Goal: Communication & Community: Answer question/provide support

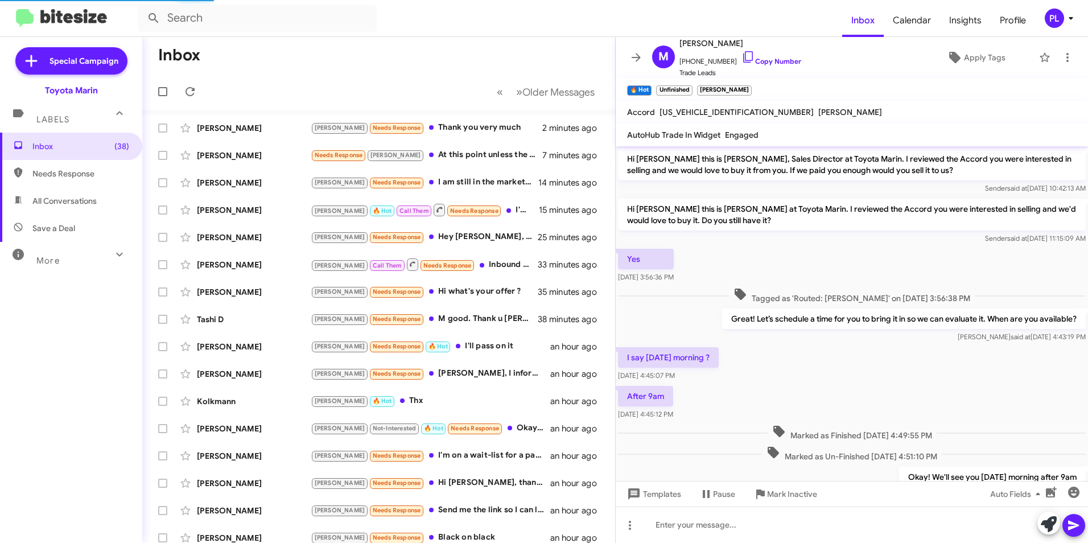
scroll to position [335, 0]
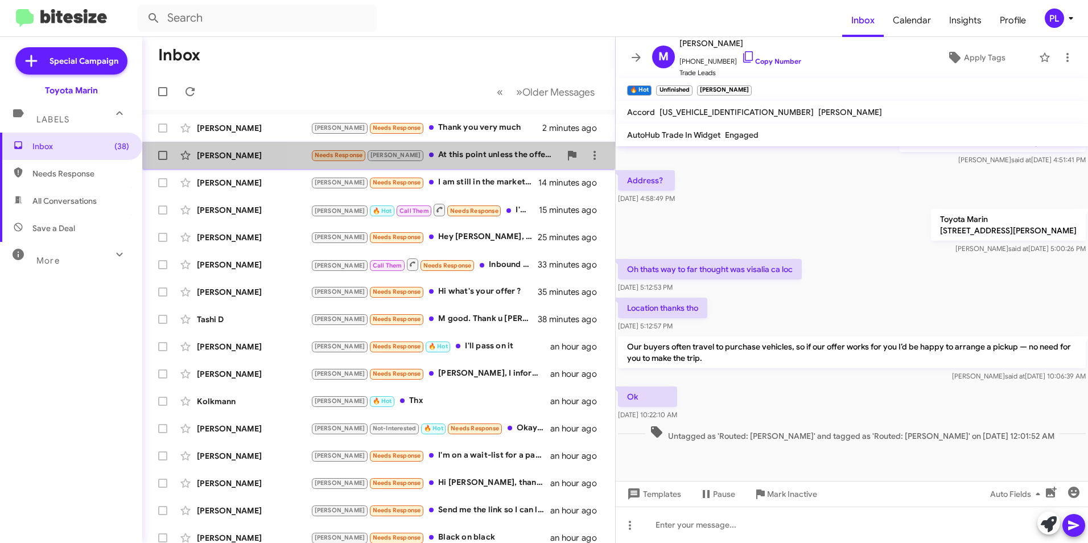
click at [449, 158] on div "Needs Response [PERSON_NAME] At this point unless the offer is north of $40k we…" at bounding box center [436, 154] width 250 height 13
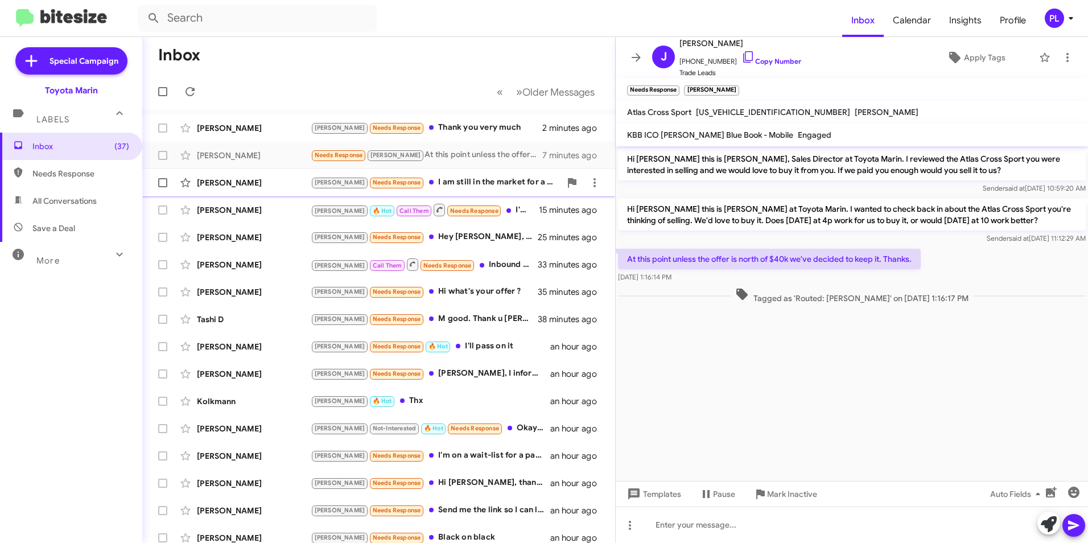
click at [447, 185] on div "[PERSON_NAME] Needs Response I am still in the market for a Lexus NX or RX. I a…" at bounding box center [436, 182] width 250 height 13
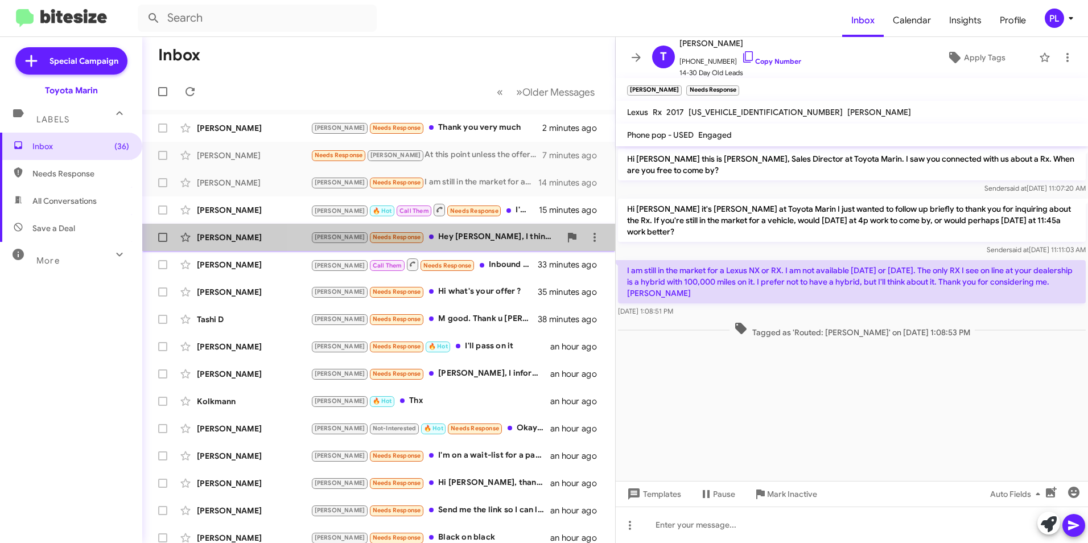
click at [479, 241] on div "[PERSON_NAME] Needs Response Hey [PERSON_NAME], I think Toyotas are out of our …" at bounding box center [436, 236] width 250 height 13
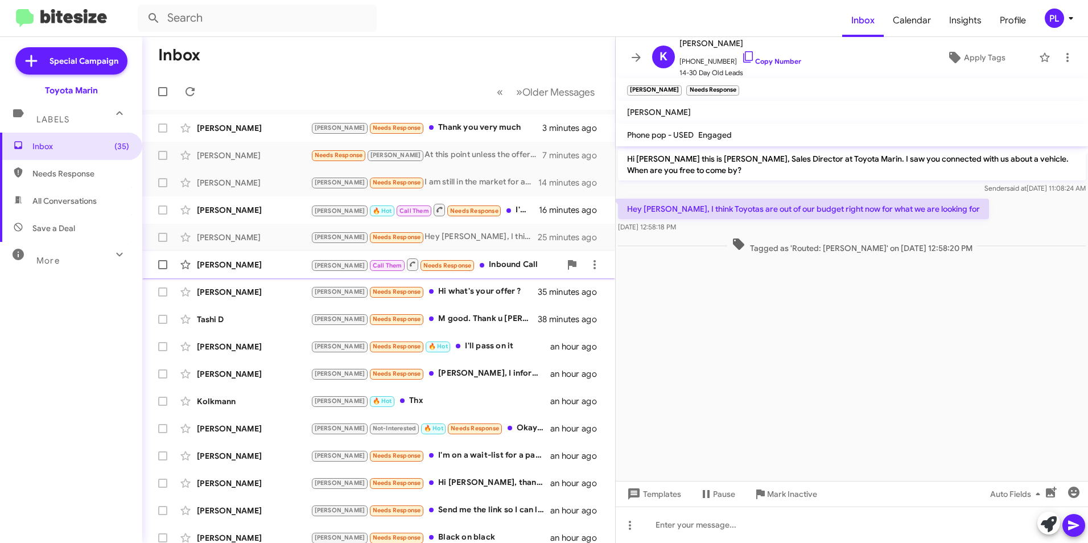
click at [477, 266] on div "[PERSON_NAME] Call Them Needs Response Inbound Call" at bounding box center [436, 264] width 250 height 14
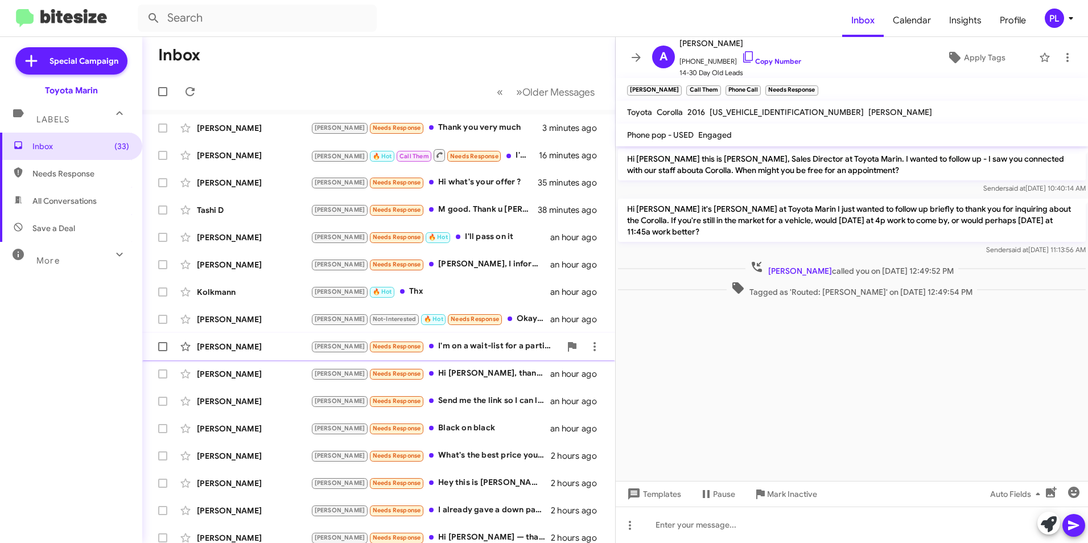
click at [452, 349] on div "[PERSON_NAME] Needs Response I'm on a wait-list for a particular model of GH Hy…" at bounding box center [436, 346] width 250 height 13
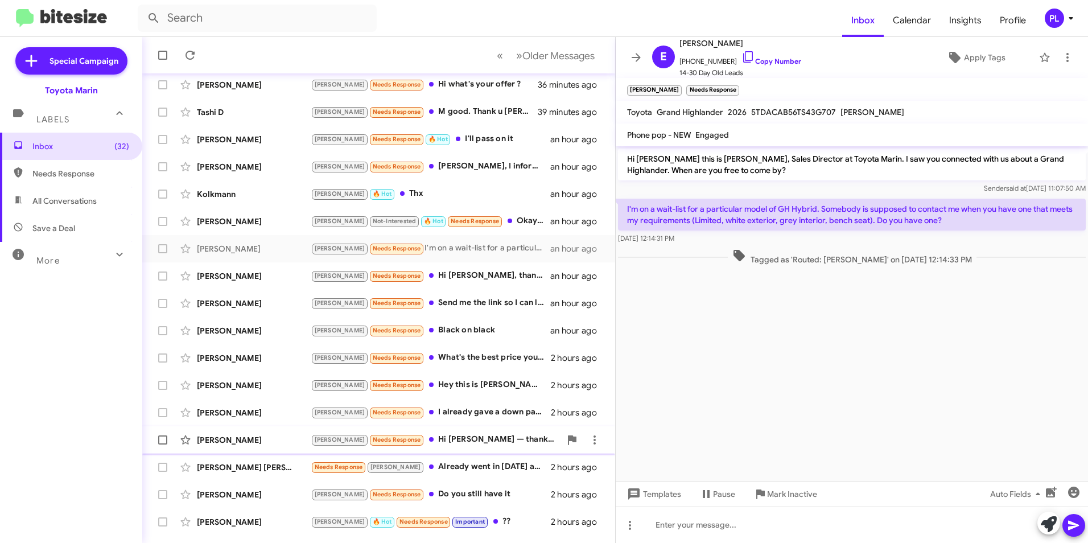
scroll to position [118, 0]
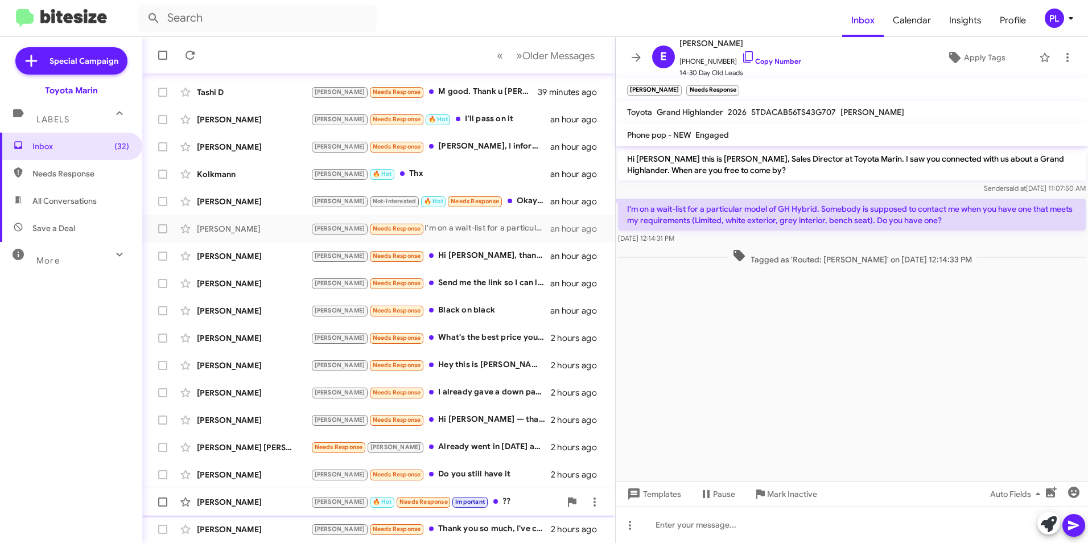
click at [242, 508] on div "[PERSON_NAME] [PERSON_NAME] 🔥 Hot Needs Response Important ?? 2 hours ago" at bounding box center [378, 501] width 455 height 23
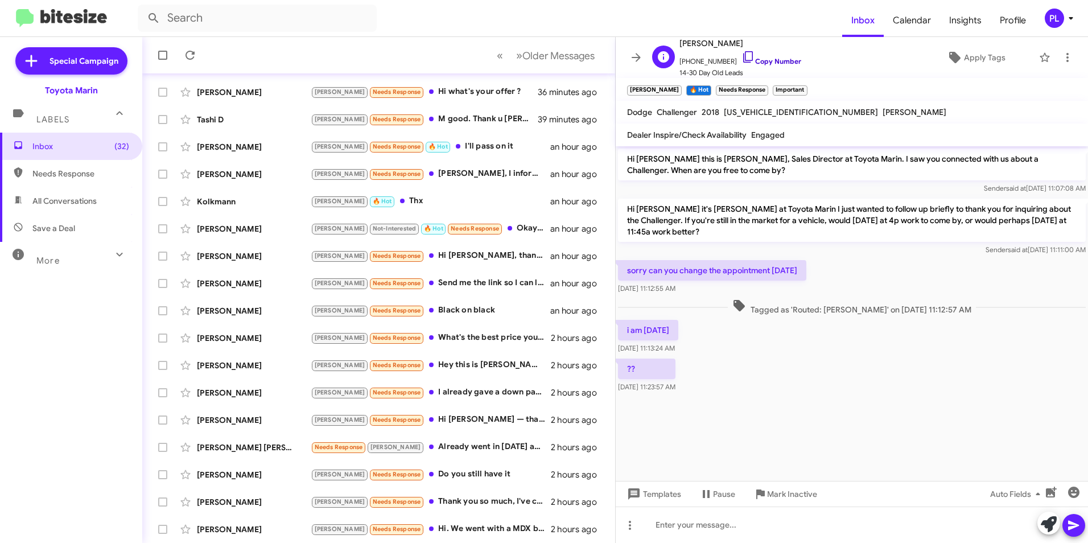
click at [741, 56] on icon at bounding box center [748, 57] width 14 height 14
click at [255, 279] on div "[PERSON_NAME]" at bounding box center [254, 283] width 114 height 11
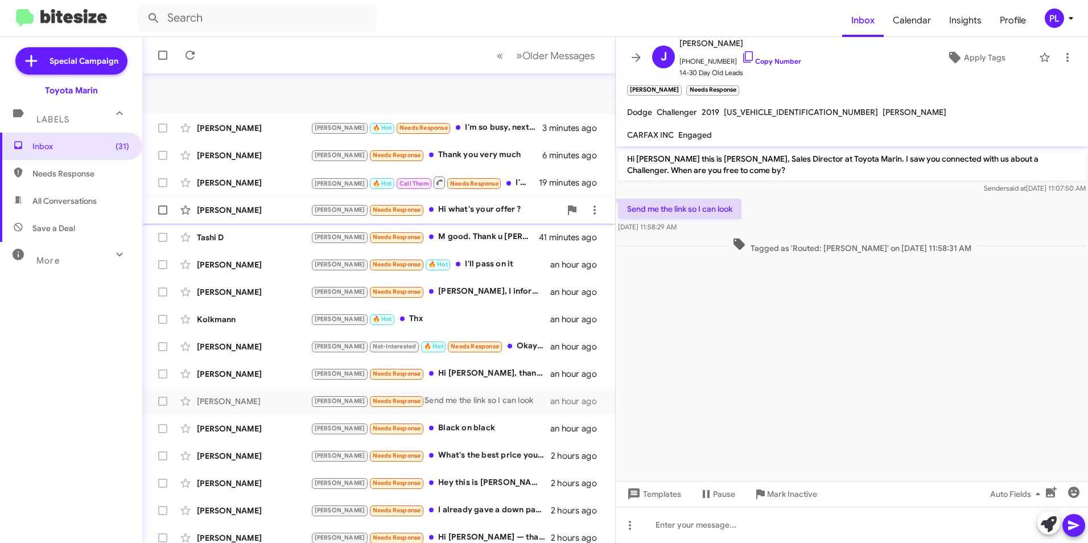
scroll to position [118, 0]
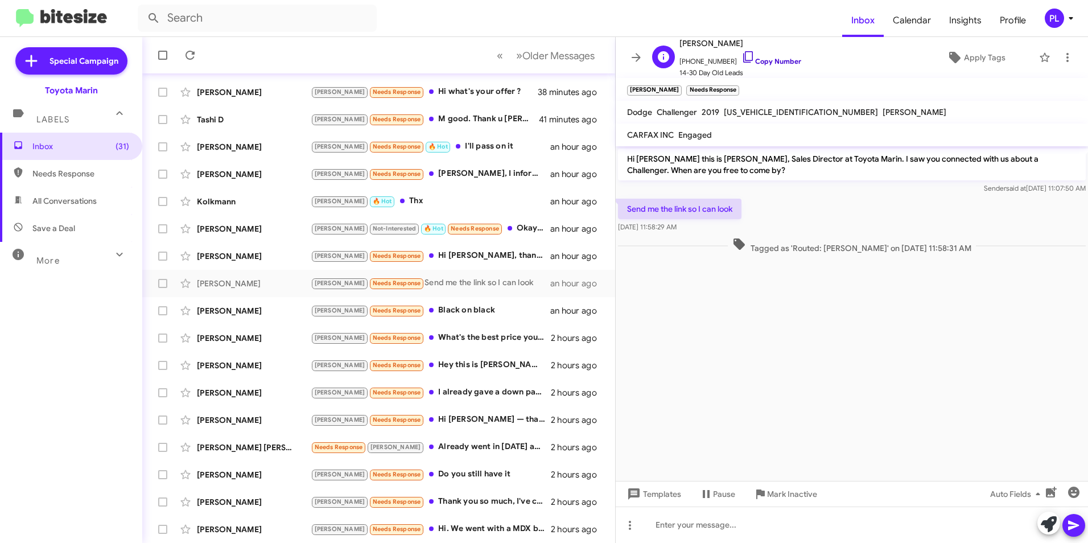
click at [741, 60] on icon at bounding box center [748, 57] width 14 height 14
click at [447, 167] on div "[PERSON_NAME] Needs Response [PERSON_NAME], I informed [PERSON_NAME] about [DAT…" at bounding box center [436, 173] width 250 height 13
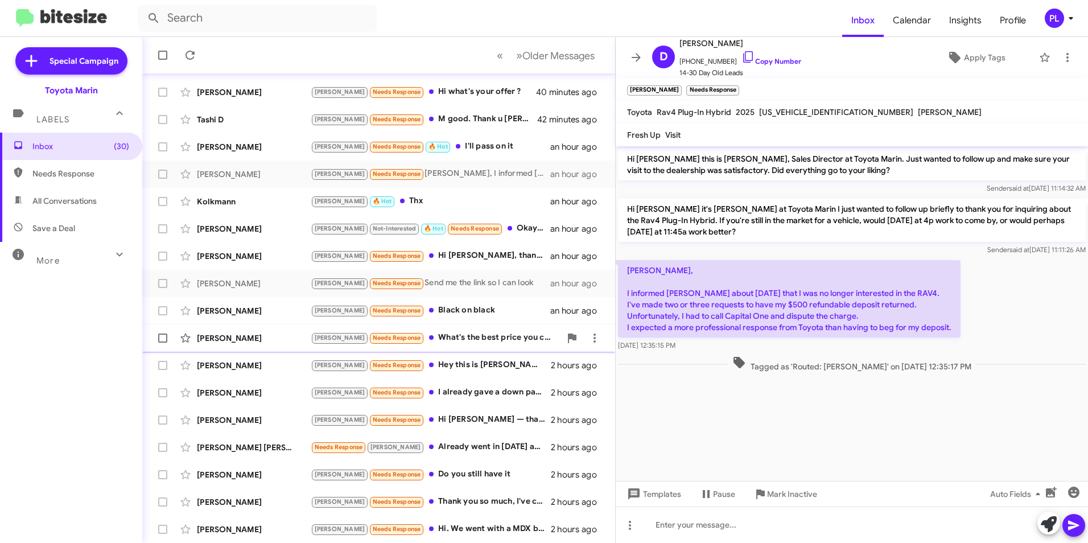
click at [460, 340] on div "[PERSON_NAME] Needs Response What's the best price you can get me on an SR5 4 d…" at bounding box center [436, 337] width 250 height 13
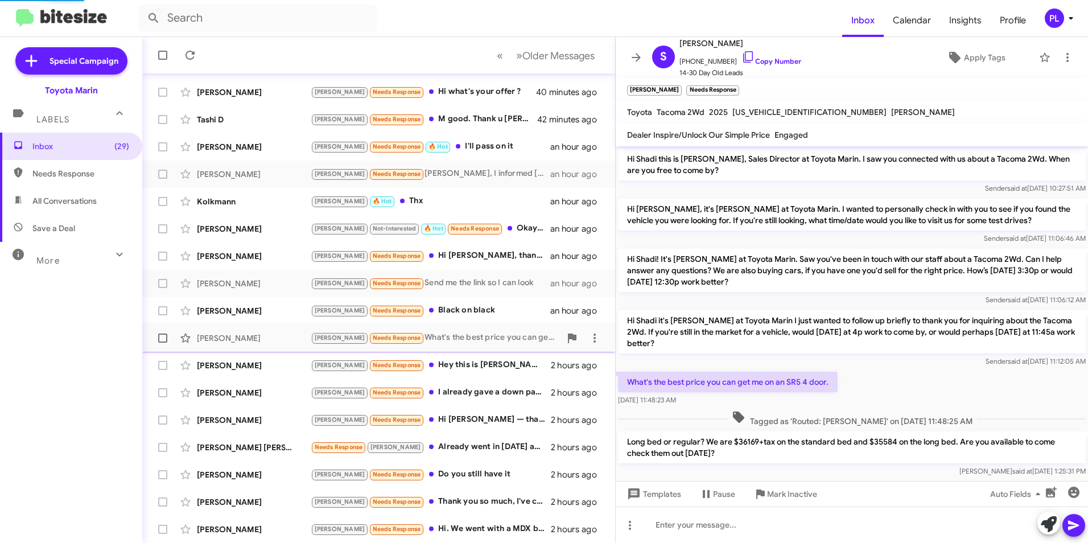
scroll to position [18, 0]
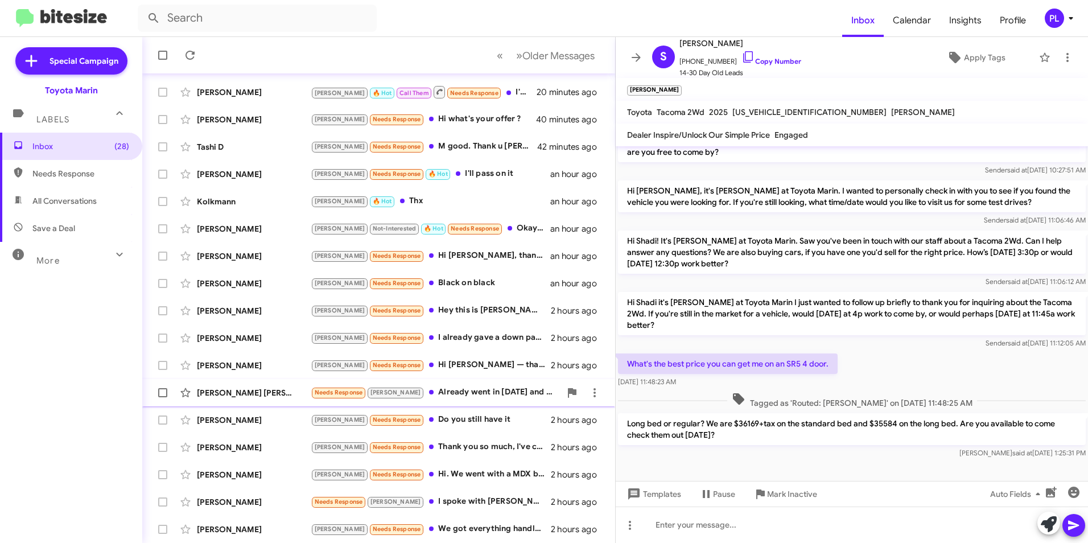
click at [437, 393] on div "Needs Response [PERSON_NAME] went in [DATE] and [PERSON_NAME] was helping me" at bounding box center [436, 392] width 250 height 13
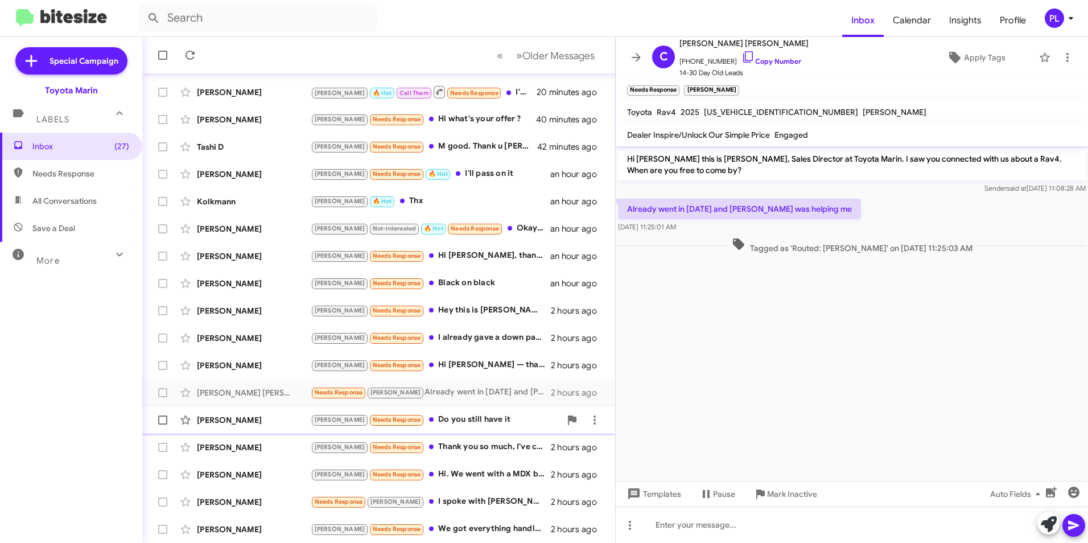
click at [430, 418] on div "[PERSON_NAME] Needs Response Do you still have it" at bounding box center [436, 419] width 250 height 13
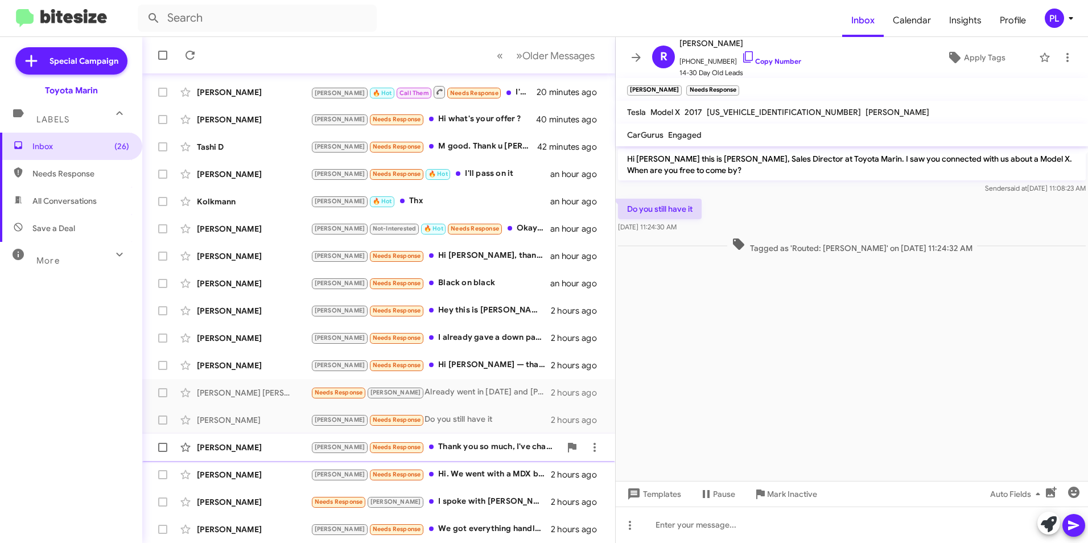
click at [417, 448] on div "[PERSON_NAME] Needs Response Thank you so much, I've changed my mind on the typ…" at bounding box center [436, 446] width 250 height 13
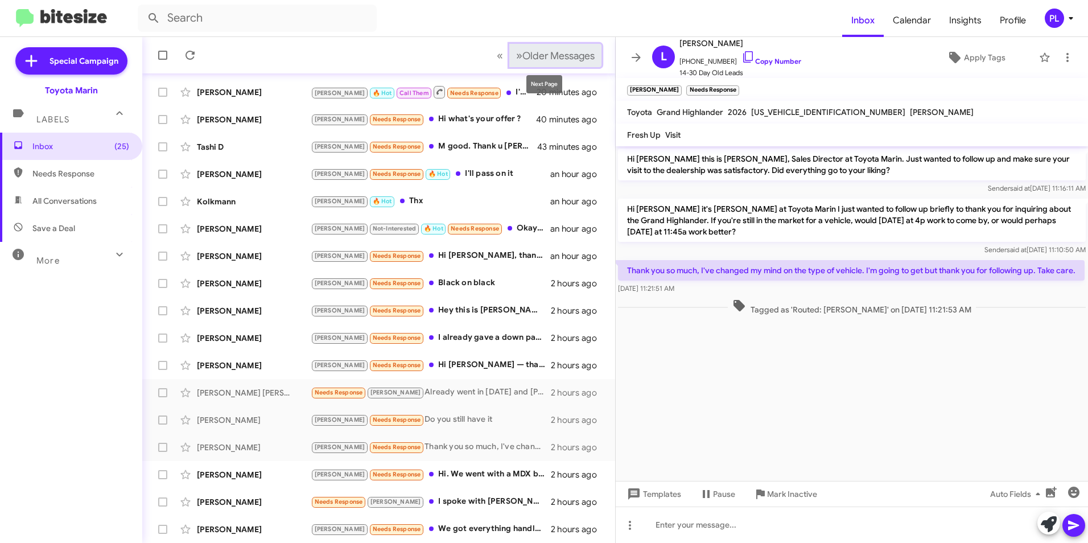
click at [522, 57] on span "Older Messages" at bounding box center [558, 55] width 72 height 13
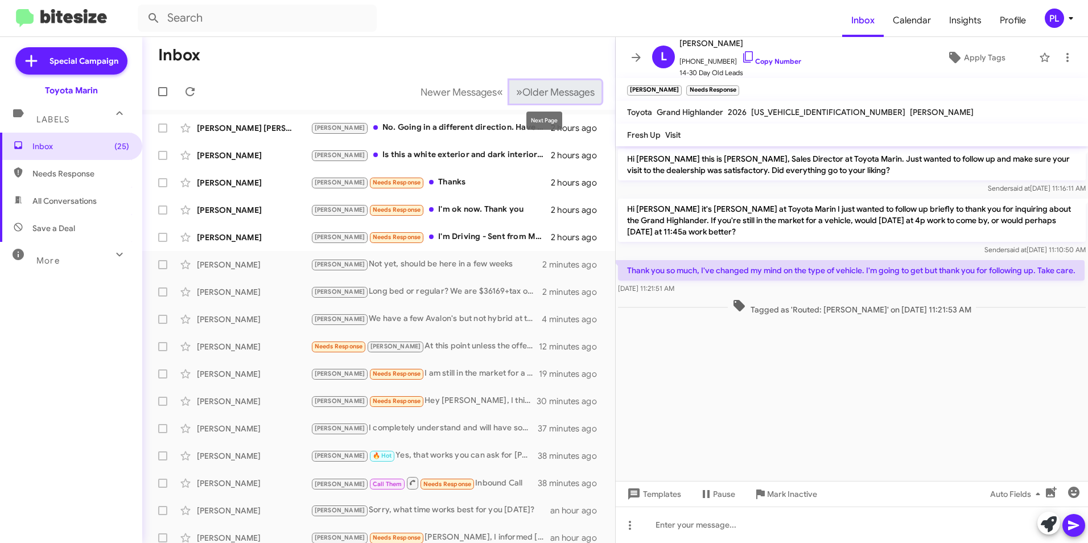
click at [532, 87] on span "Older Messages" at bounding box center [558, 92] width 72 height 13
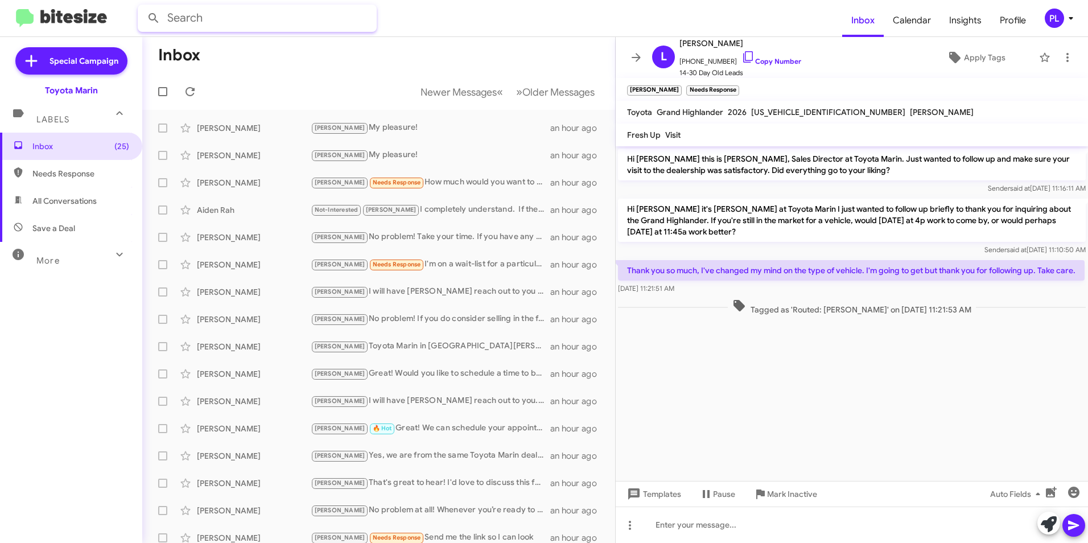
click at [242, 25] on input "text" at bounding box center [257, 18] width 239 height 27
type input "[PERSON_NAME]"
click at [142, 7] on button at bounding box center [153, 18] width 23 height 23
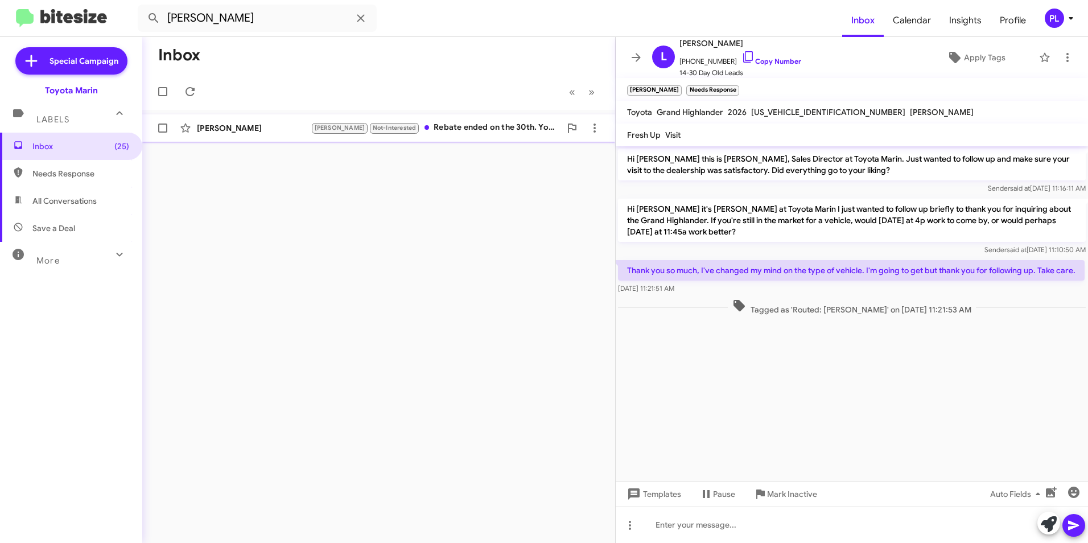
click at [270, 135] on div "[PERSON_NAME] [PERSON_NAME] Not-Interested Rebate ended on the 30th. Your deale…" at bounding box center [378, 128] width 455 height 23
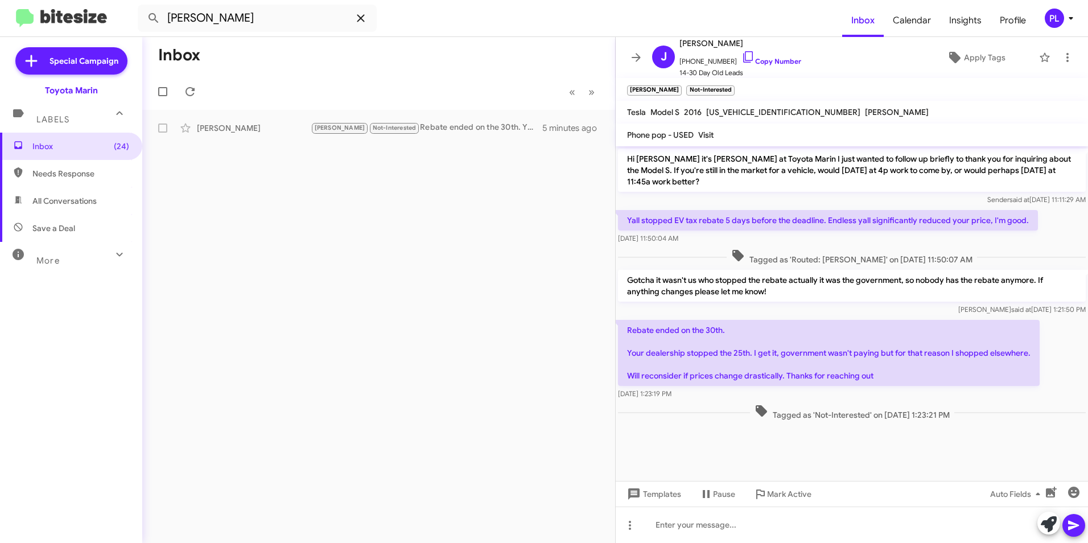
click at [359, 16] on icon at bounding box center [360, 17] width 7 height 7
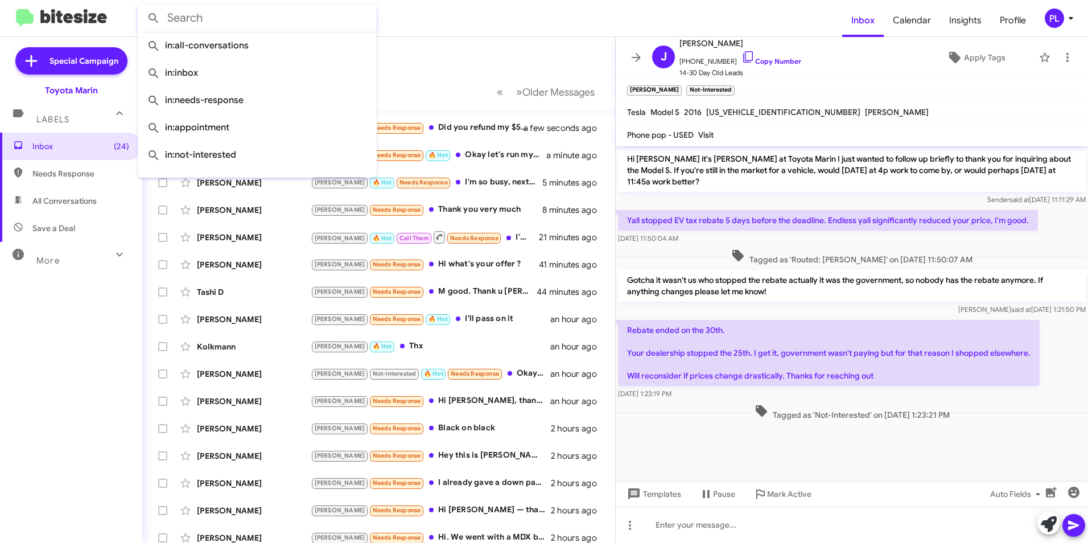
click at [497, 53] on mat-toolbar-row "Inbox" at bounding box center [378, 55] width 473 height 36
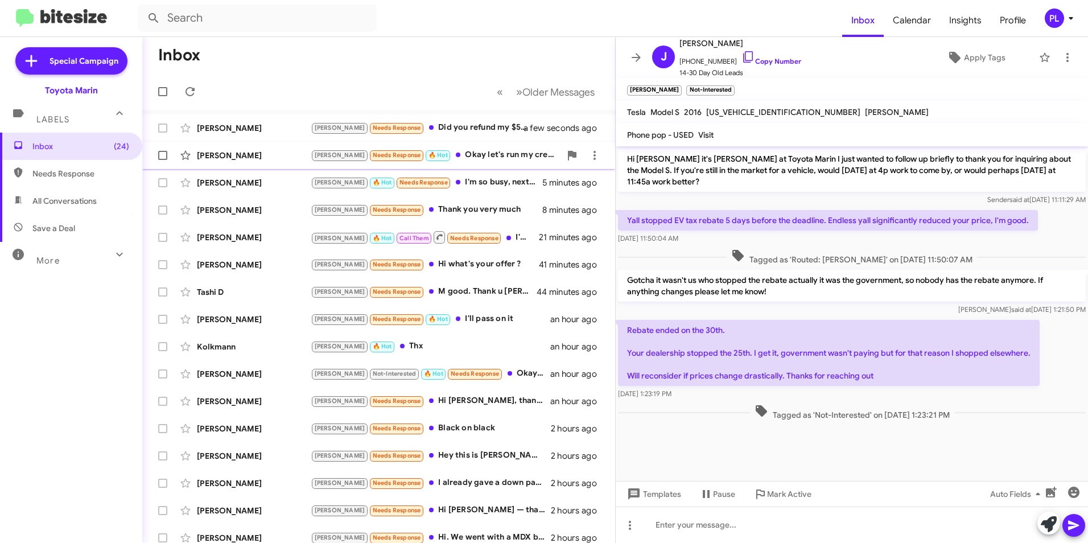
click at [466, 150] on div "[PERSON_NAME] Needs Response 🔥 Hot Okay let's run my credit and see what we can…" at bounding box center [436, 154] width 250 height 13
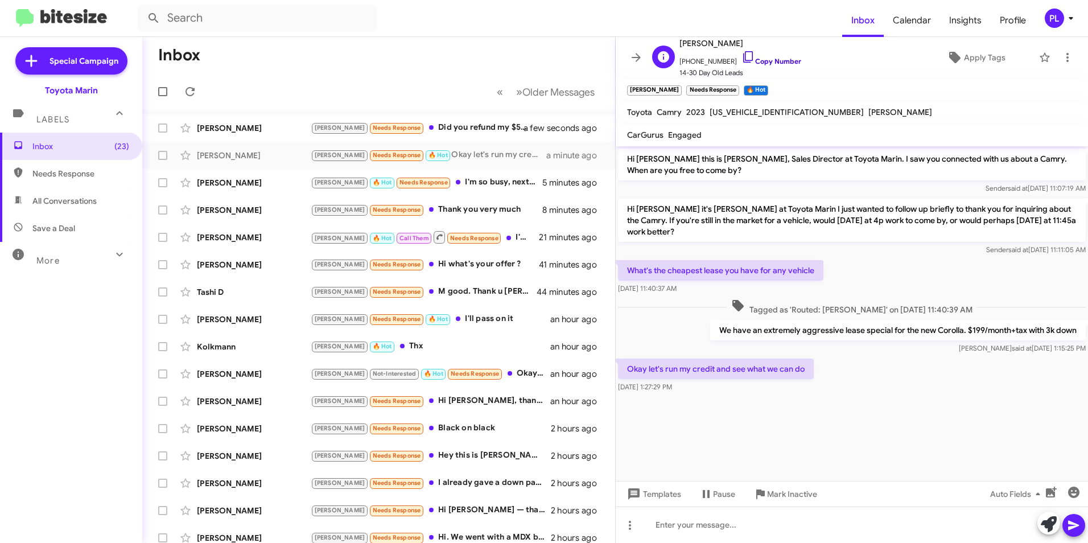
click at [755, 62] on link "Copy Number" at bounding box center [771, 61] width 60 height 9
click at [428, 130] on div "[PERSON_NAME] Needs Response Did you refund my $500 deposit?" at bounding box center [436, 127] width 250 height 13
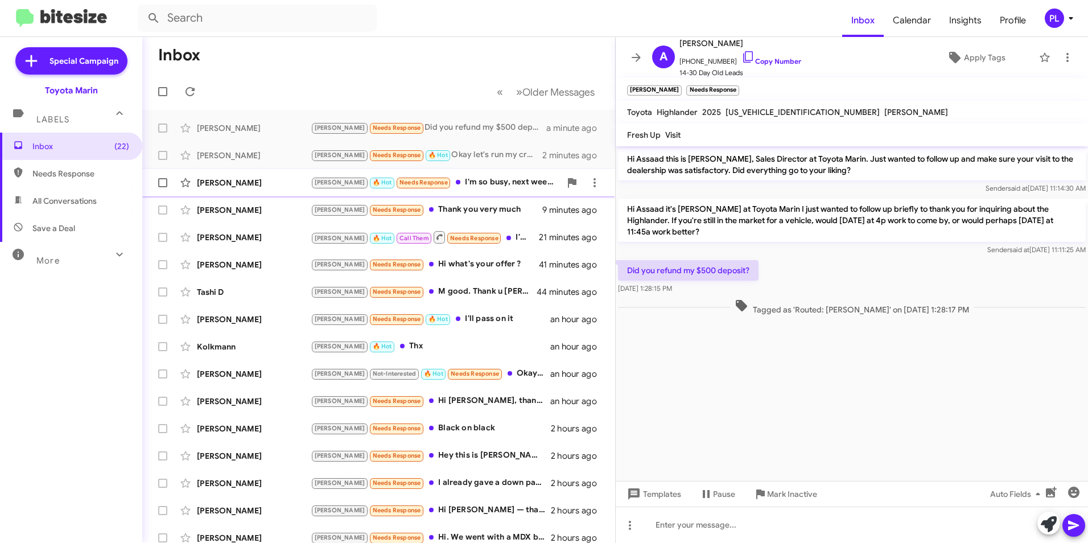
click at [483, 179] on div "[PERSON_NAME] 🔥 Hot Needs Response I'm so busy, next week won't work. I'm reall…" at bounding box center [436, 182] width 250 height 13
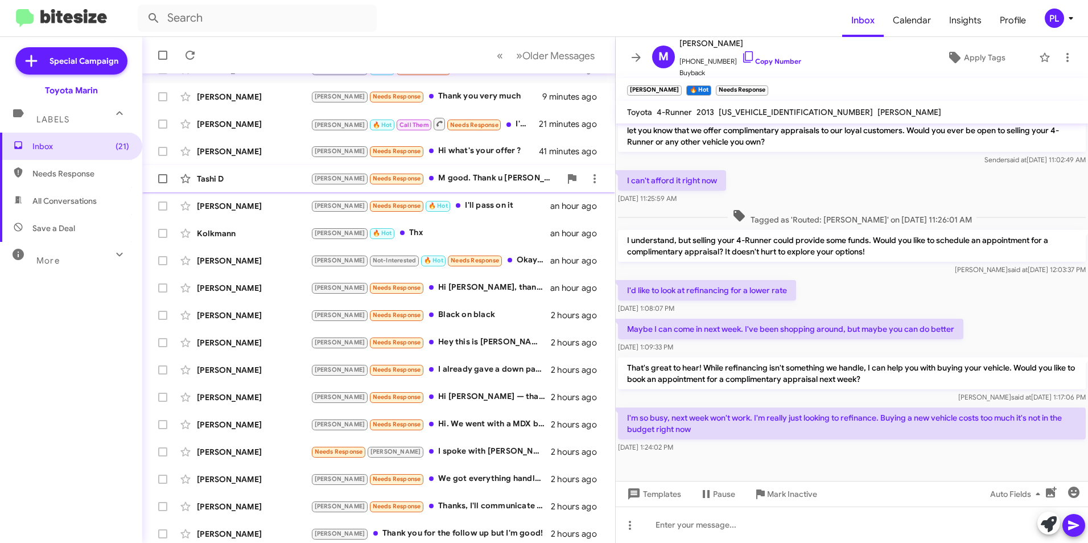
scroll to position [118, 0]
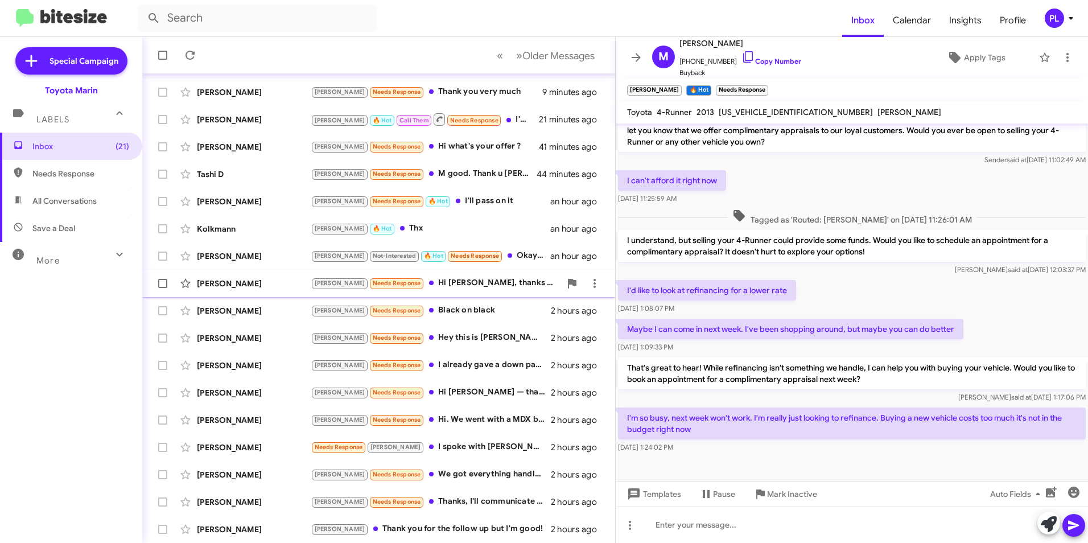
click at [275, 284] on div "[PERSON_NAME]" at bounding box center [254, 283] width 114 height 11
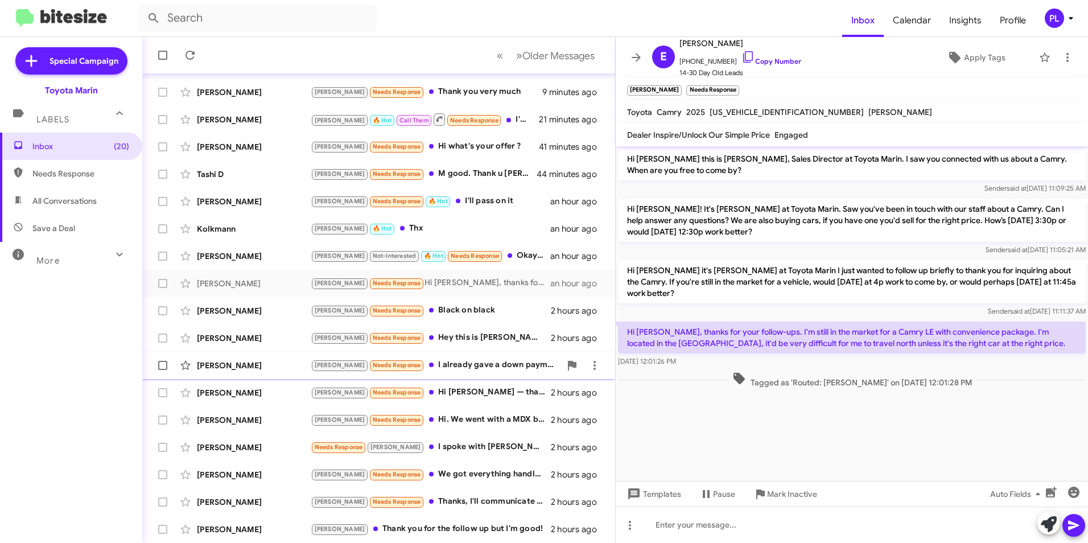
click at [407, 361] on div "[PERSON_NAME] Needs Response I already gave a down payment and [PERSON_NAME] an…" at bounding box center [436, 364] width 250 height 13
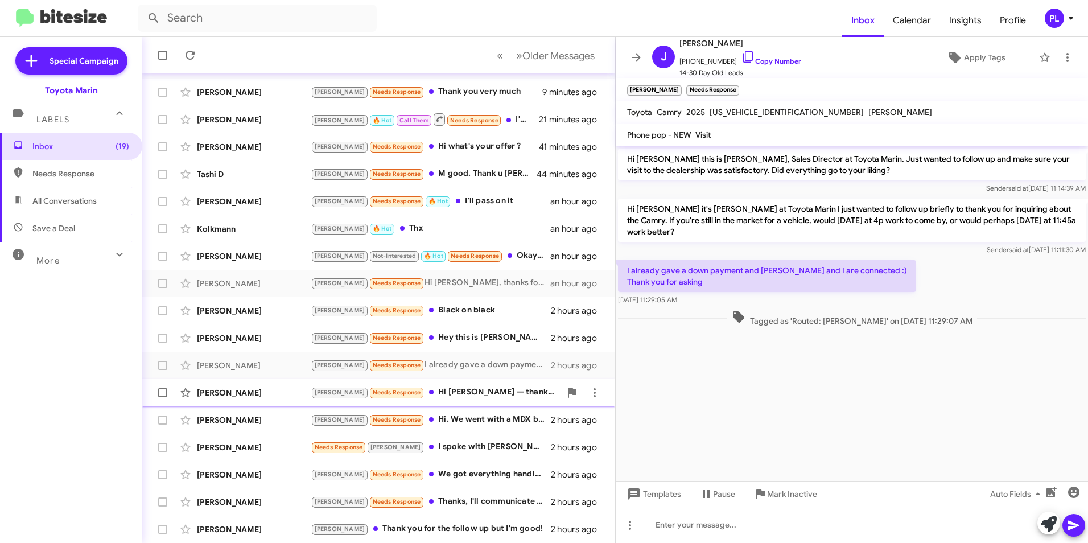
click at [448, 392] on div "[PERSON_NAME] Needs Response Hi [PERSON_NAME] — thanks for reaching out. I'm in…" at bounding box center [436, 392] width 250 height 13
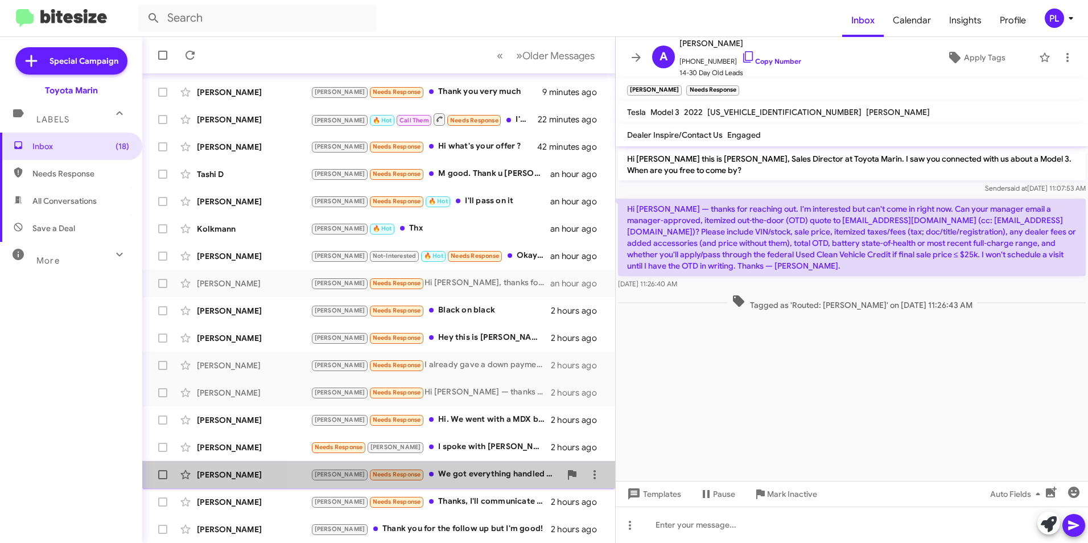
click at [451, 473] on div "[PERSON_NAME] Needs Response We got everything handled with the vehicle thanks …" at bounding box center [436, 474] width 250 height 13
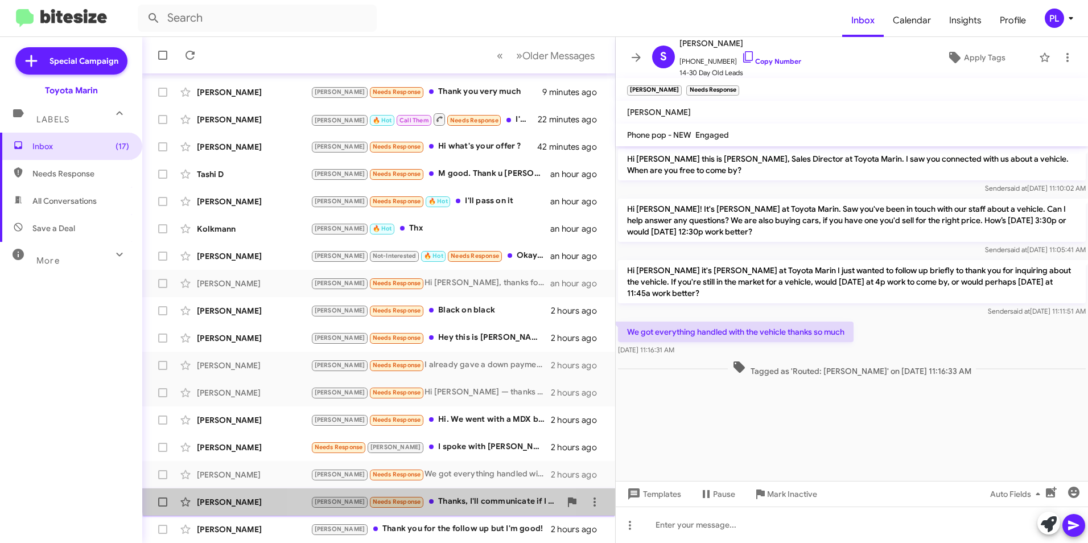
click at [441, 494] on div "[PERSON_NAME] [PERSON_NAME] Needs Response Thanks, I'll communicate if I want t…" at bounding box center [378, 501] width 455 height 23
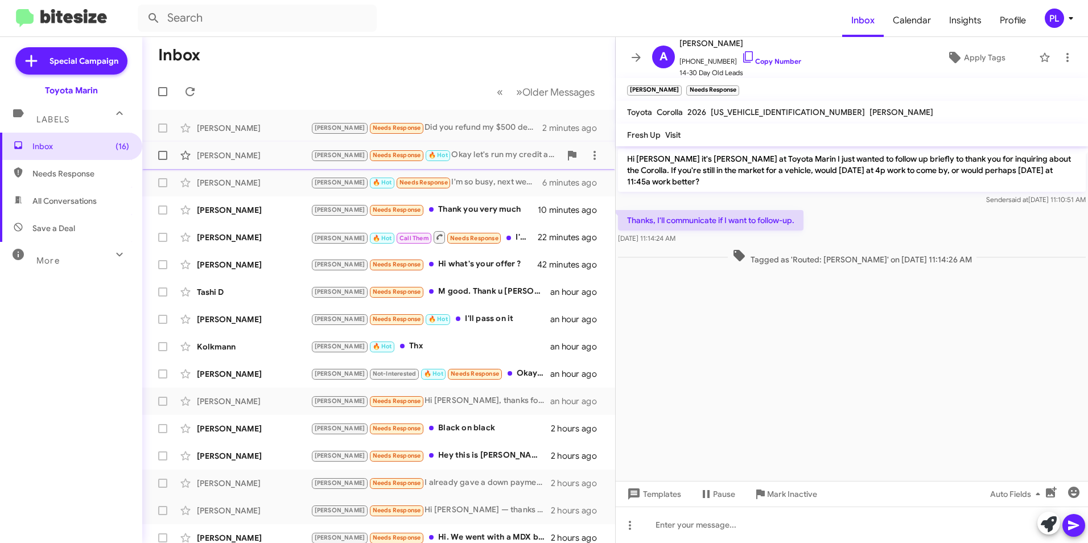
click at [464, 156] on div "[PERSON_NAME] Needs Response 🔥 Hot Okay let's run my credit and see what we can…" at bounding box center [436, 154] width 250 height 13
